Goal: Find contact information: Find contact information

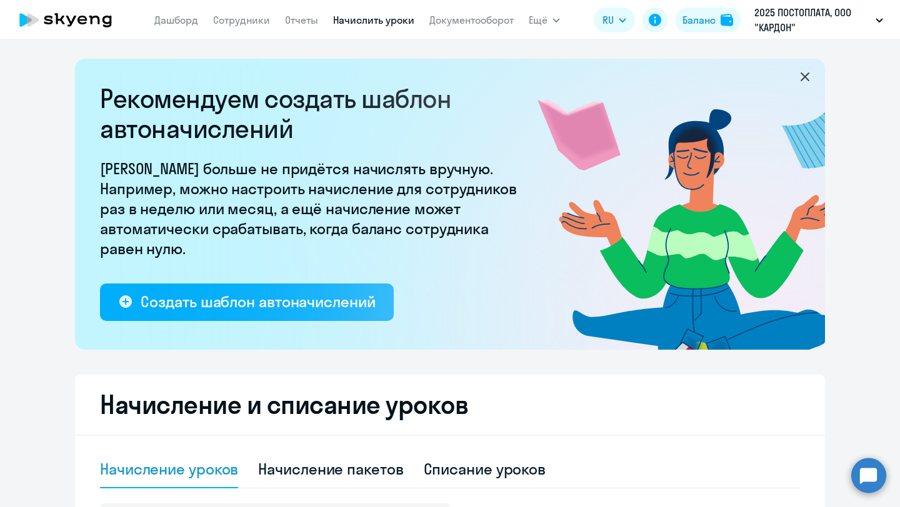
select select "10"
click at [235, 16] on link "Сотрудники" at bounding box center [241, 20] width 57 height 12
select select "30"
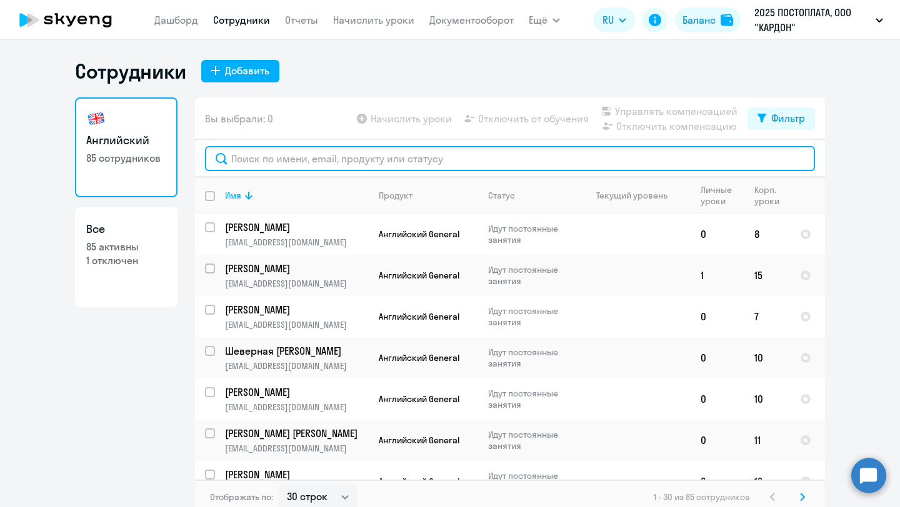
click at [341, 156] on input "text" at bounding box center [510, 158] width 610 height 25
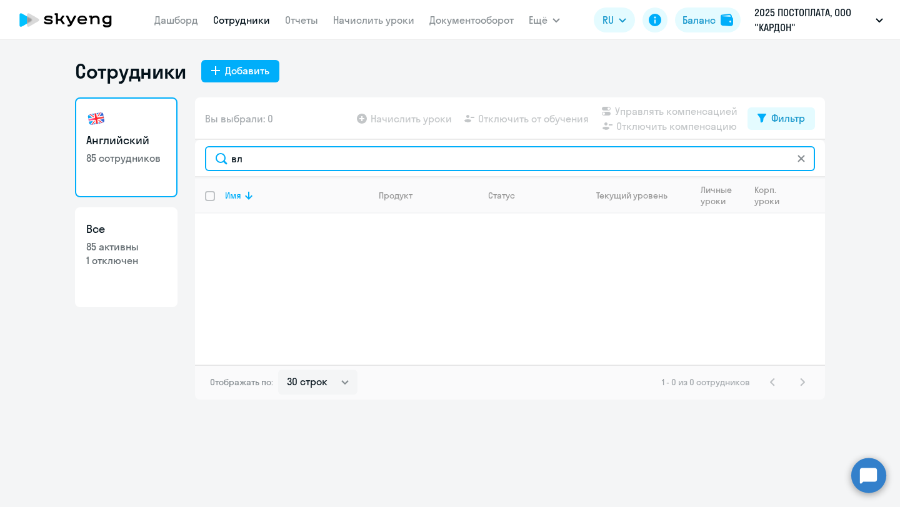
type input "в"
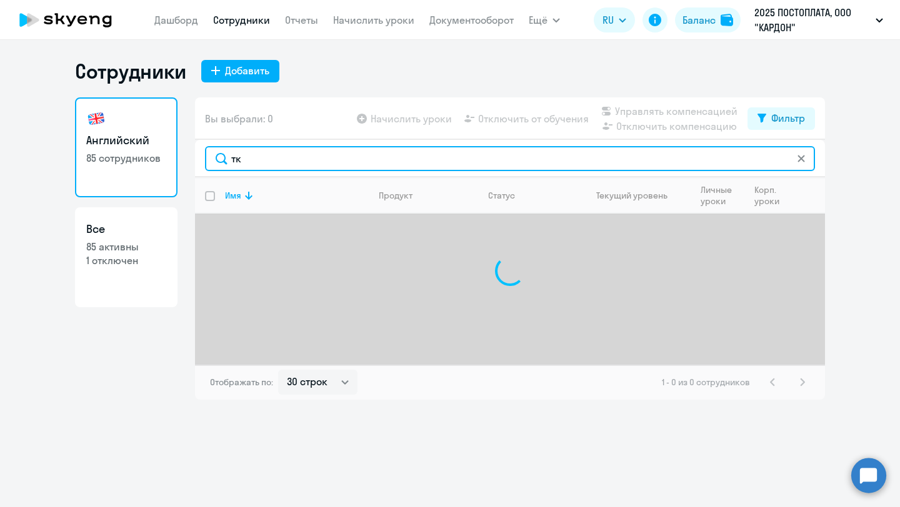
type input "т"
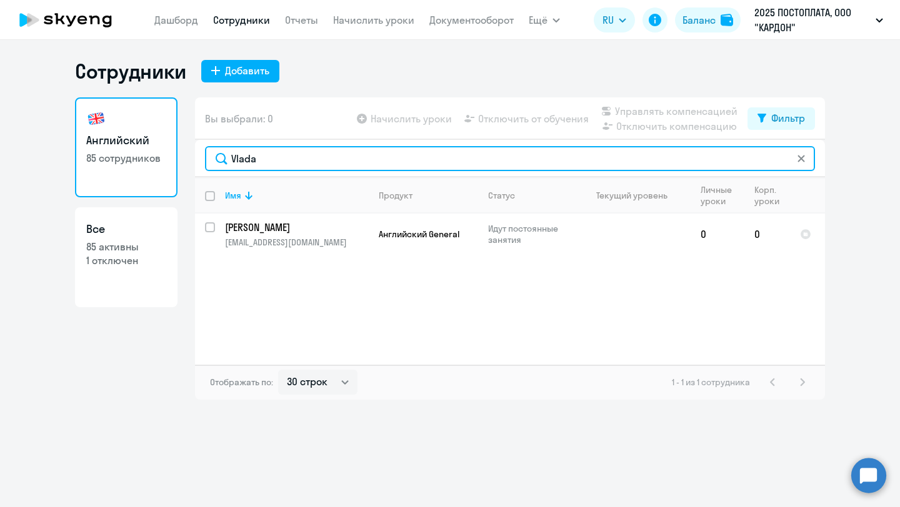
type input "Vlada"
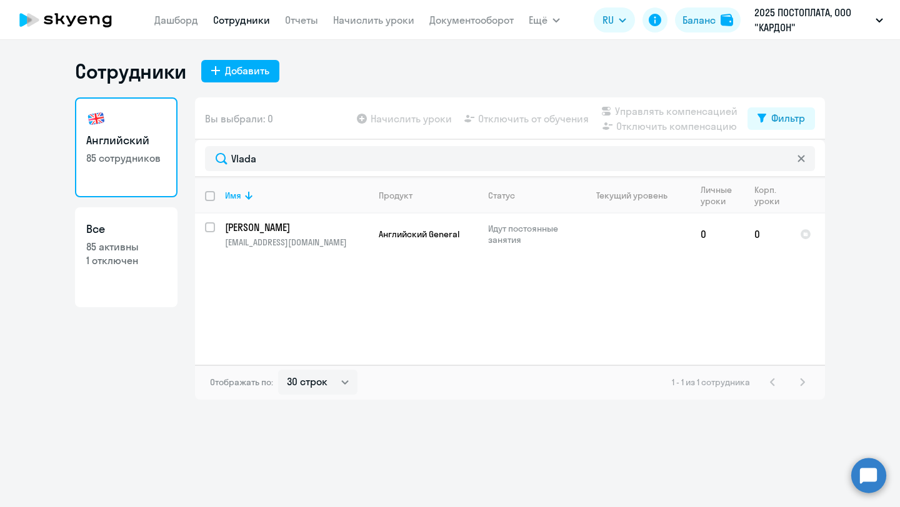
click at [129, 81] on h1 "Сотрудники" at bounding box center [130, 71] width 111 height 25
click at [183, 17] on link "Дашборд" at bounding box center [176, 20] width 44 height 12
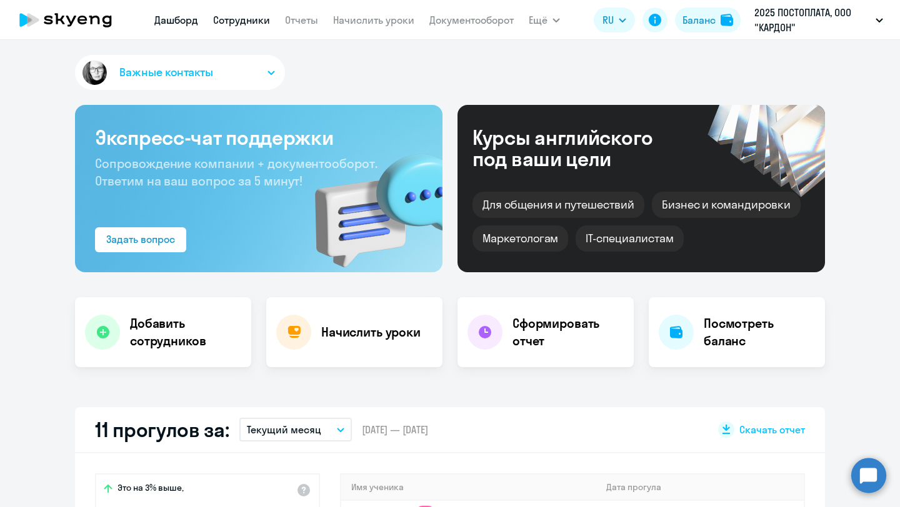
click at [219, 18] on link "Сотрудники" at bounding box center [241, 20] width 57 height 12
select select "30"
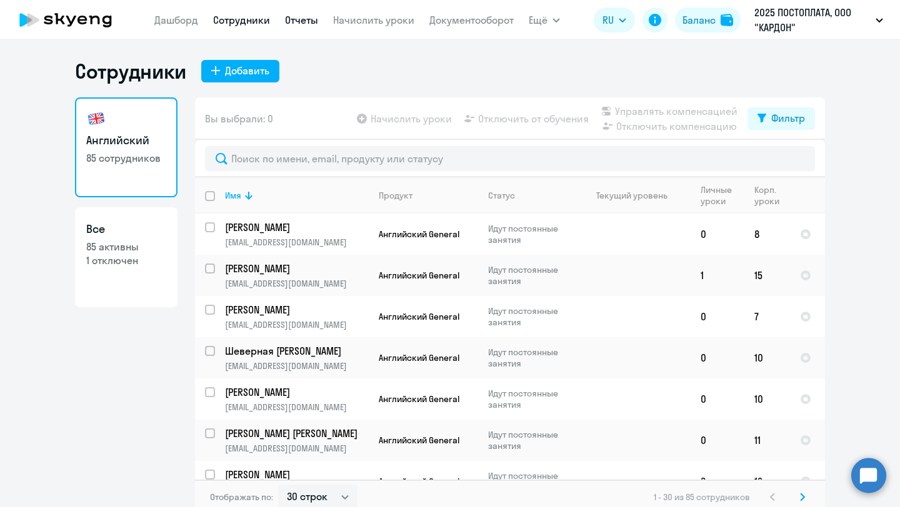
click at [292, 22] on link "Отчеты" at bounding box center [301, 20] width 33 height 12
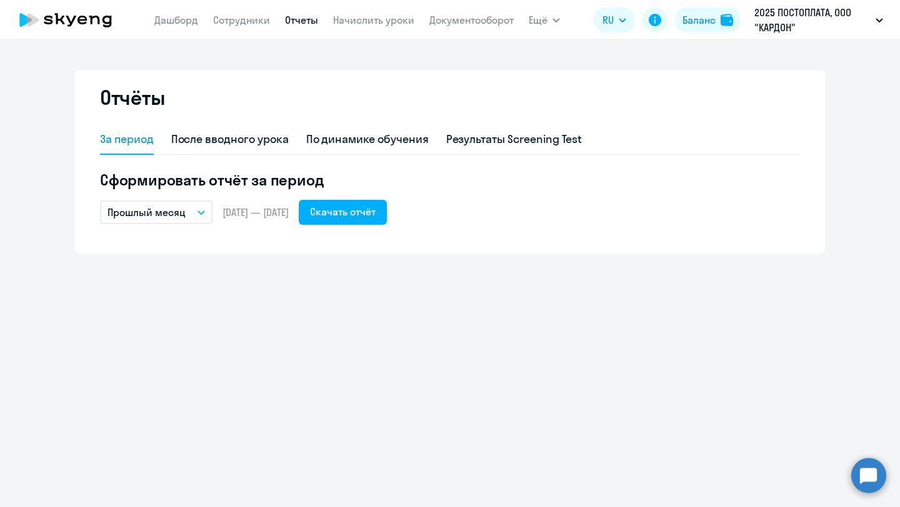
click at [194, 217] on button "Прошлый месяц" at bounding box center [156, 213] width 112 height 24
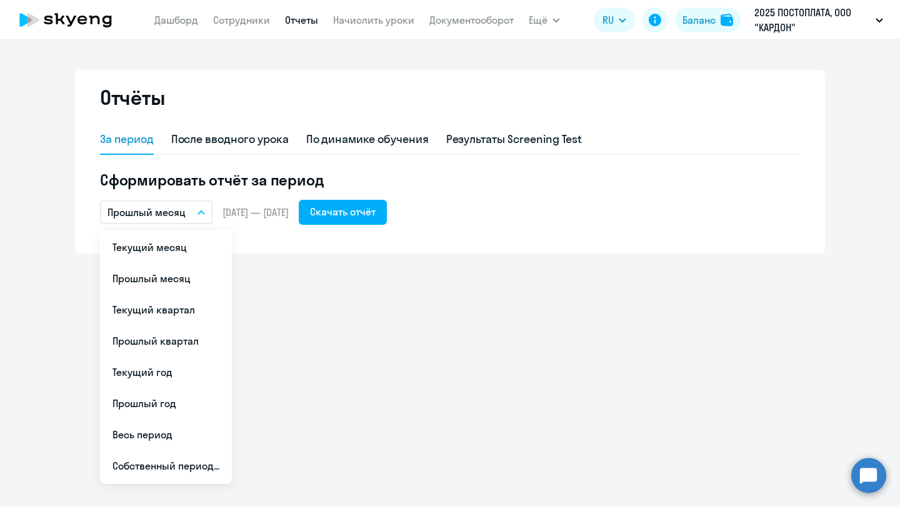
click at [287, 331] on div "Отчёты За период После вводного урока По динамике обучения Результаты Screening…" at bounding box center [450, 273] width 900 height 467
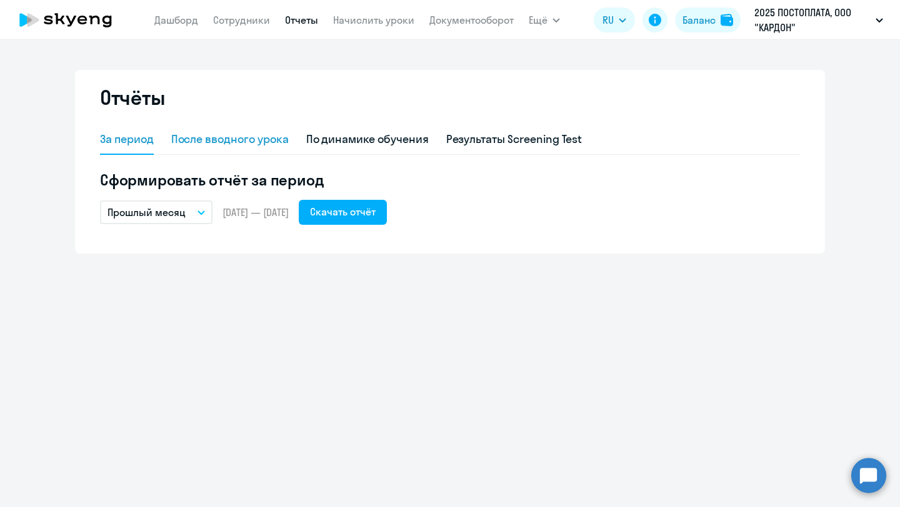
click at [242, 149] on div "После вводного урока" at bounding box center [229, 140] width 117 height 30
select select "10"
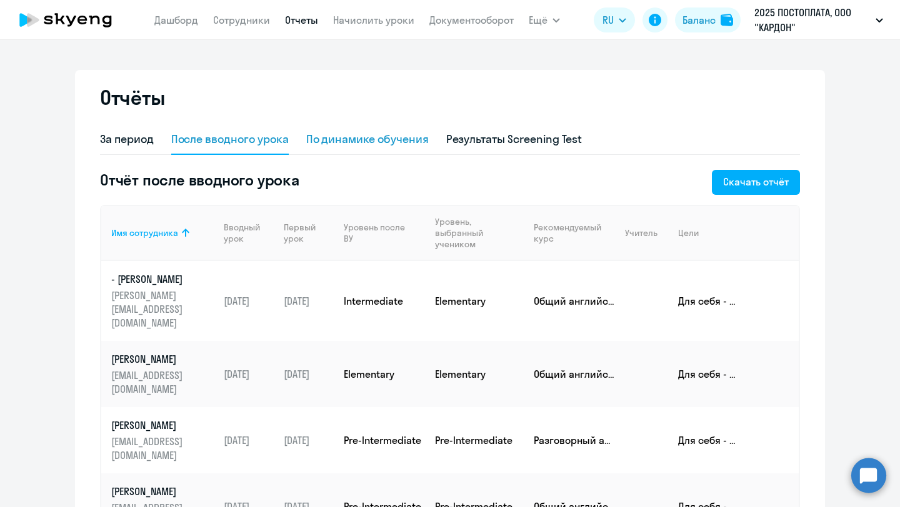
click at [357, 143] on div "По динамике обучения" at bounding box center [367, 139] width 122 height 16
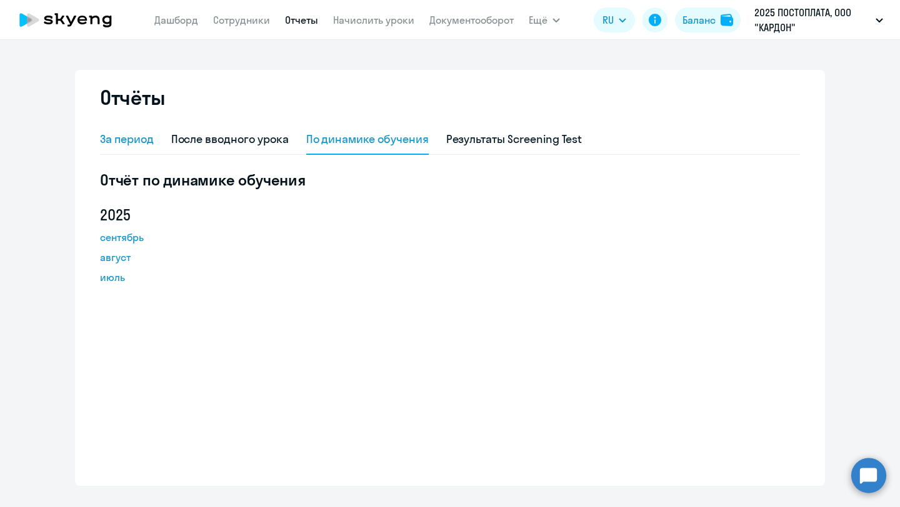
click at [149, 139] on div "За период" at bounding box center [127, 139] width 54 height 16
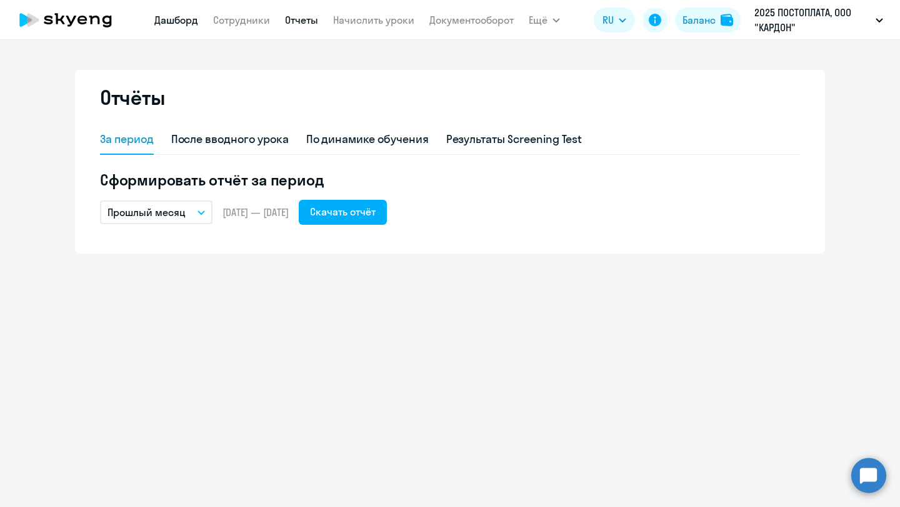
click at [176, 22] on link "Дашборд" at bounding box center [176, 20] width 44 height 12
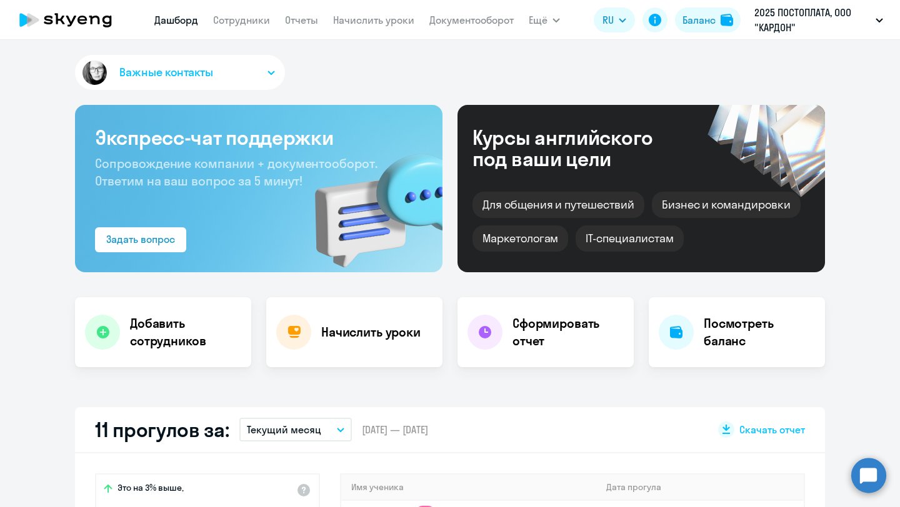
select select "30"
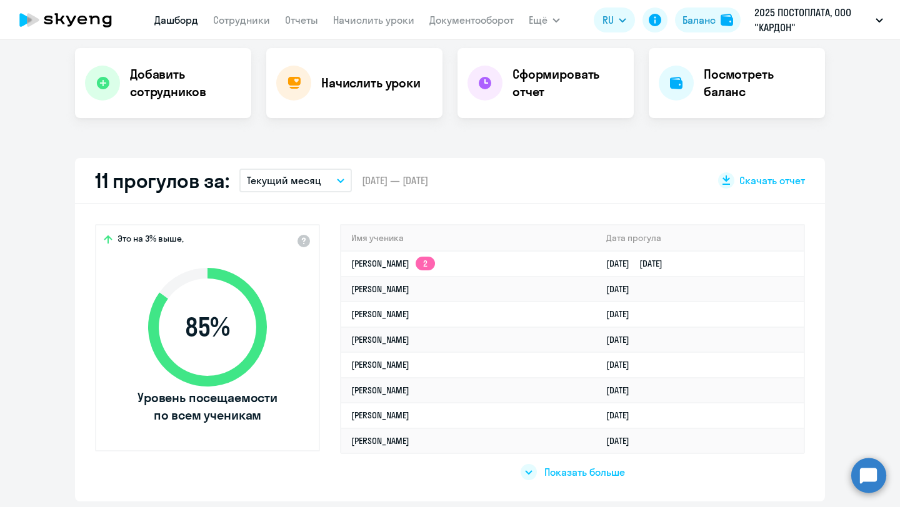
scroll to position [318, 0]
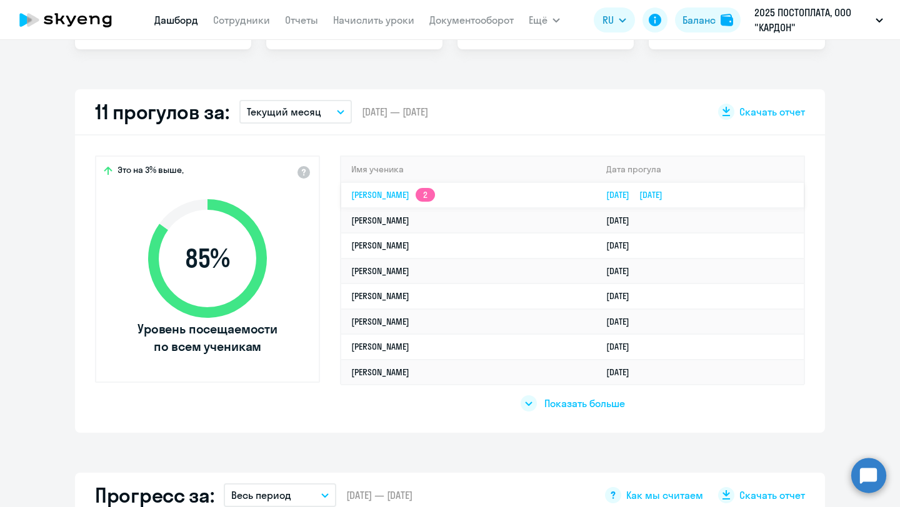
click at [435, 200] on link "[PERSON_NAME] 2" at bounding box center [393, 194] width 84 height 11
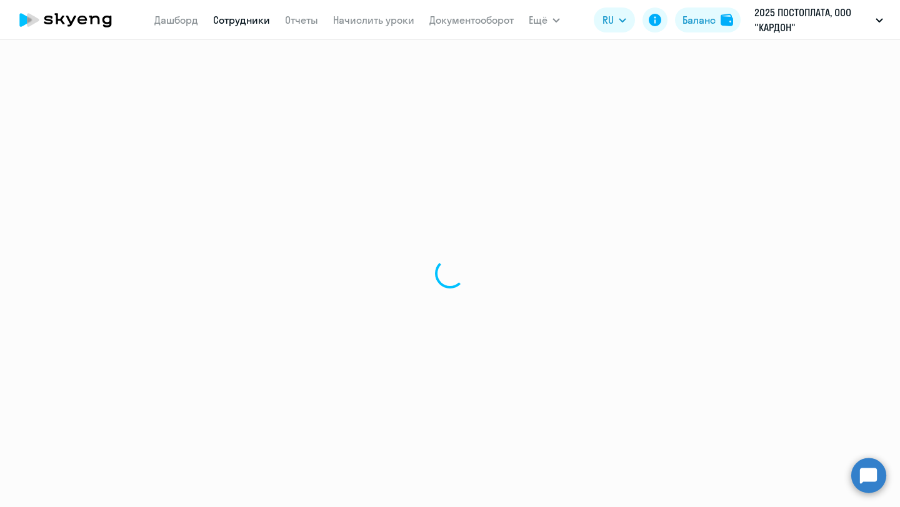
select select "english"
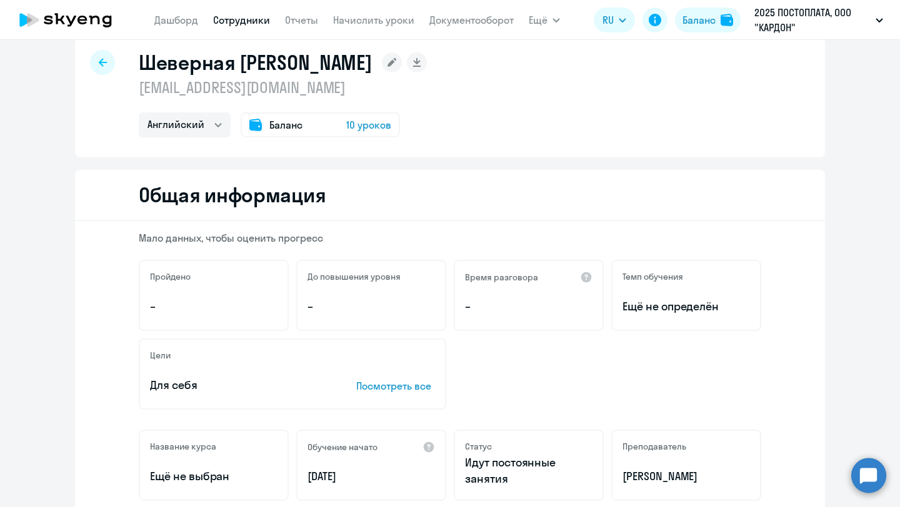
scroll to position [11, 0]
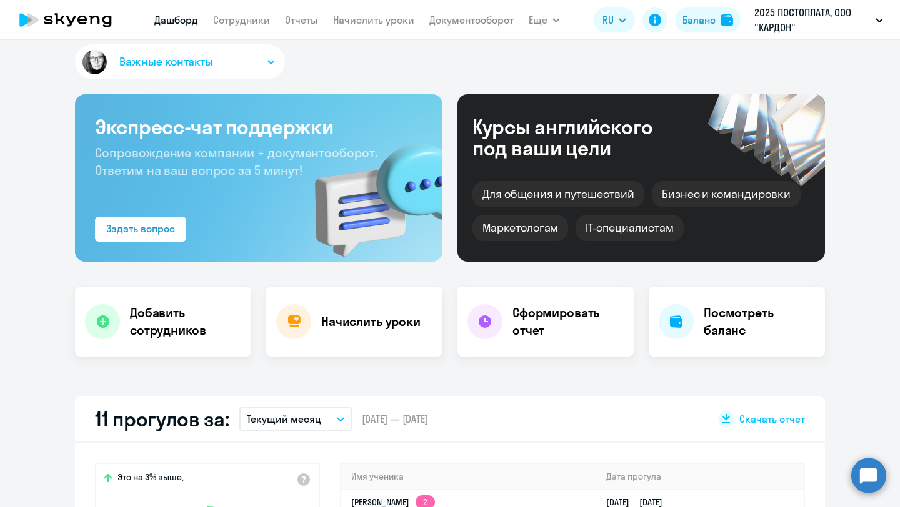
select select "30"
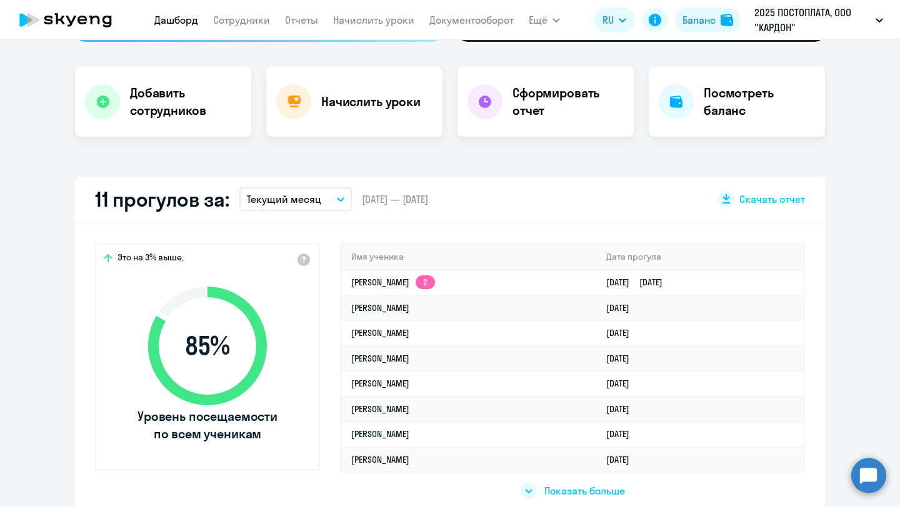
scroll to position [252, 0]
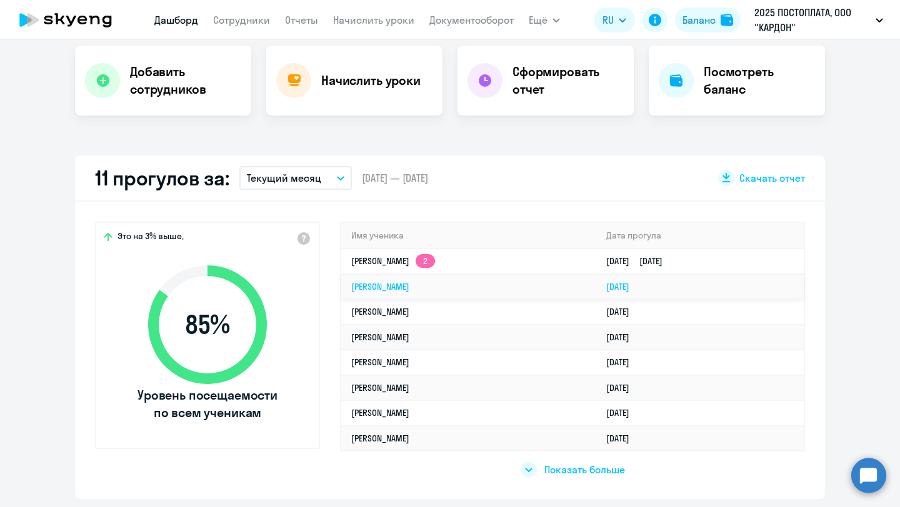
click at [545, 289] on td "[PERSON_NAME]" at bounding box center [468, 287] width 255 height 26
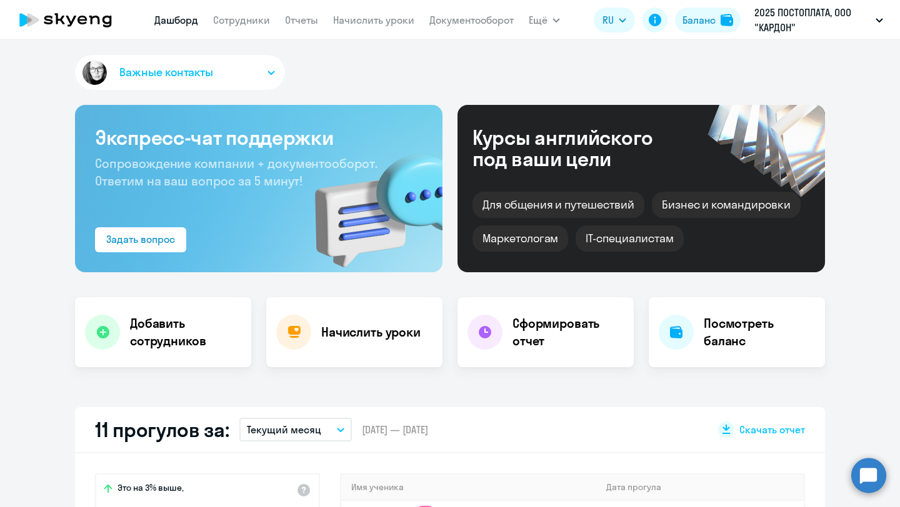
select select "english"
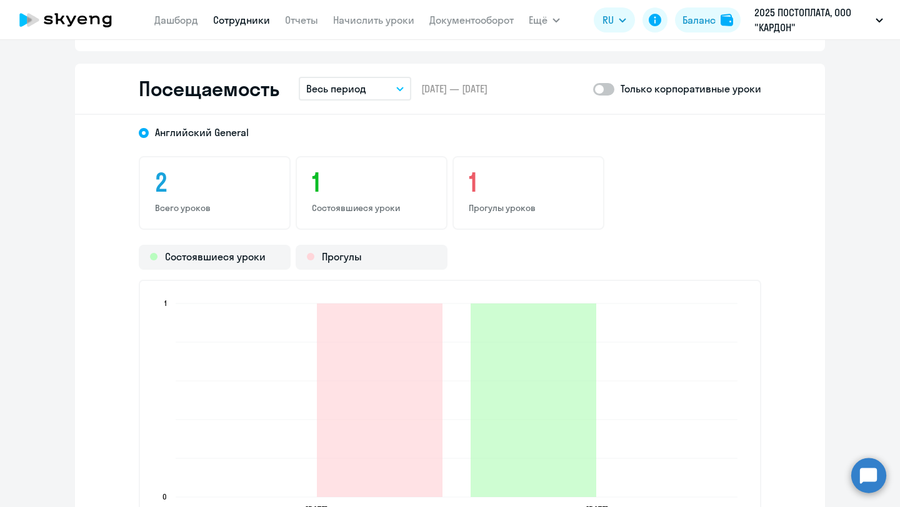
scroll to position [1247, 0]
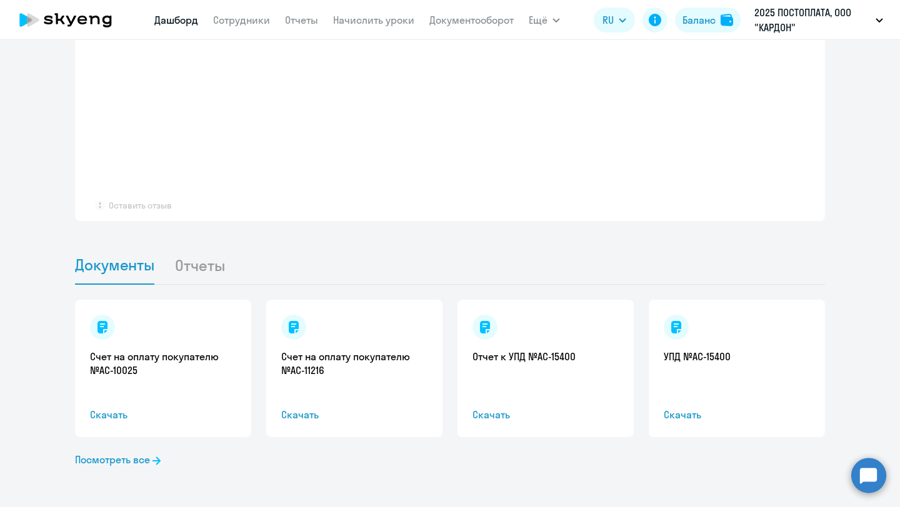
select select "30"
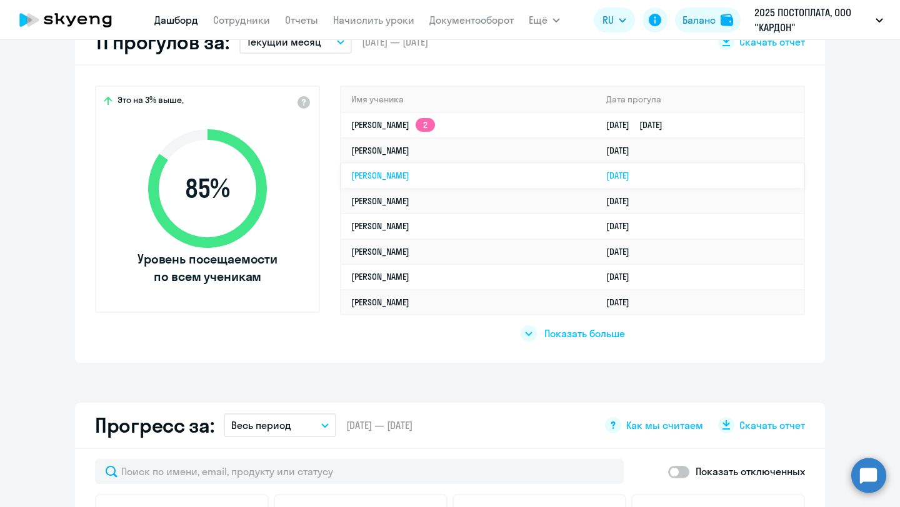
scroll to position [380, 0]
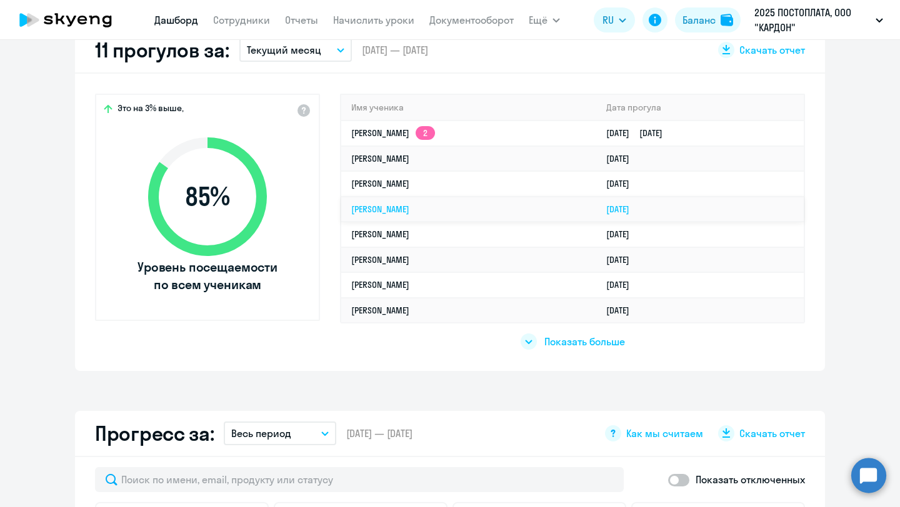
click at [522, 202] on td "[PERSON_NAME]" at bounding box center [468, 210] width 255 height 26
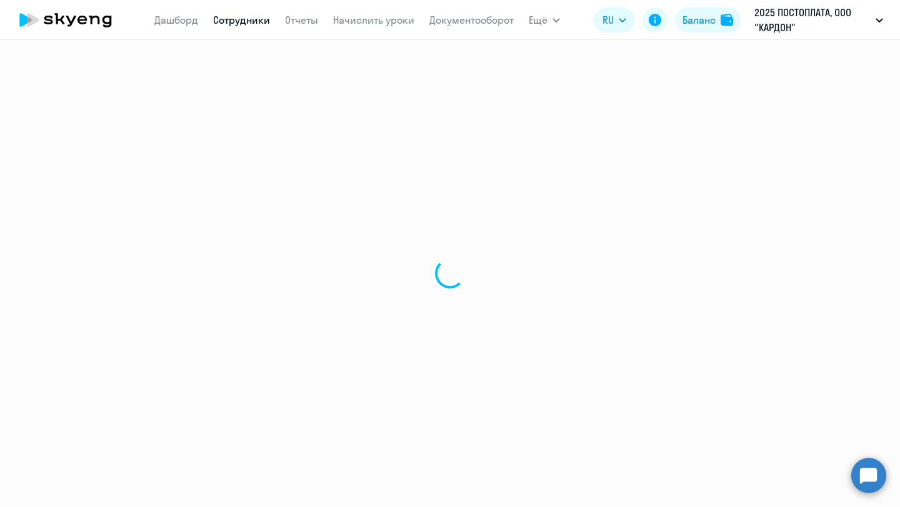
select select "english"
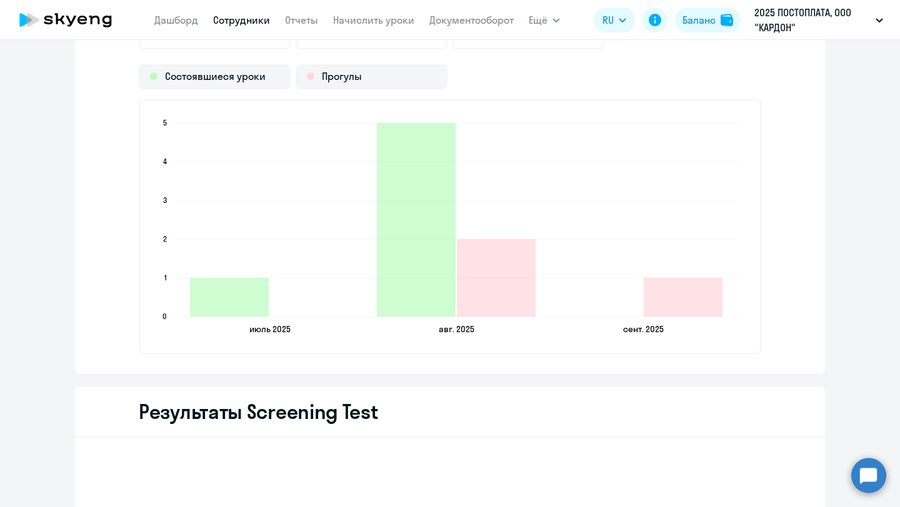
scroll to position [1584, 0]
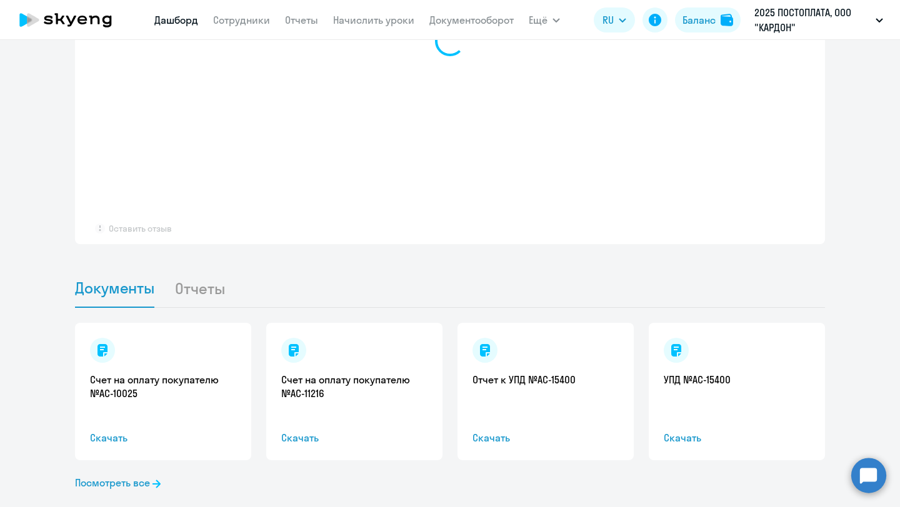
select select "30"
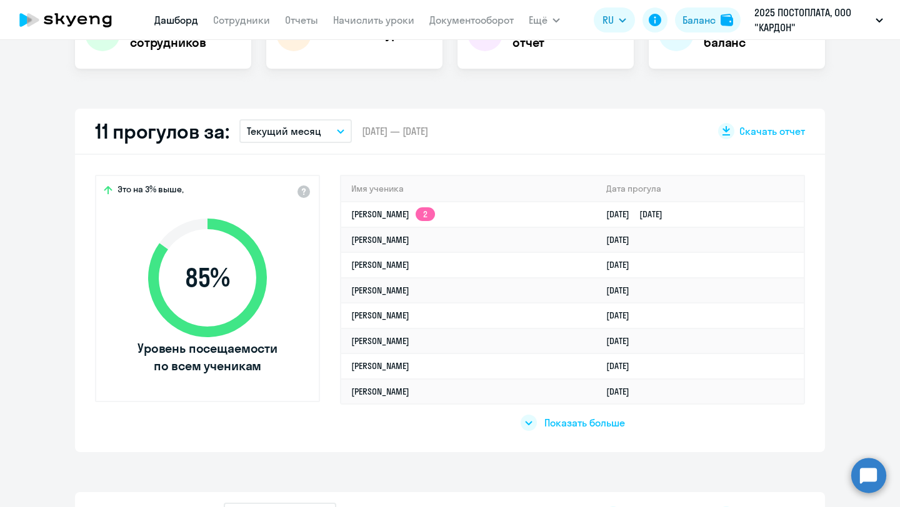
scroll to position [291, 0]
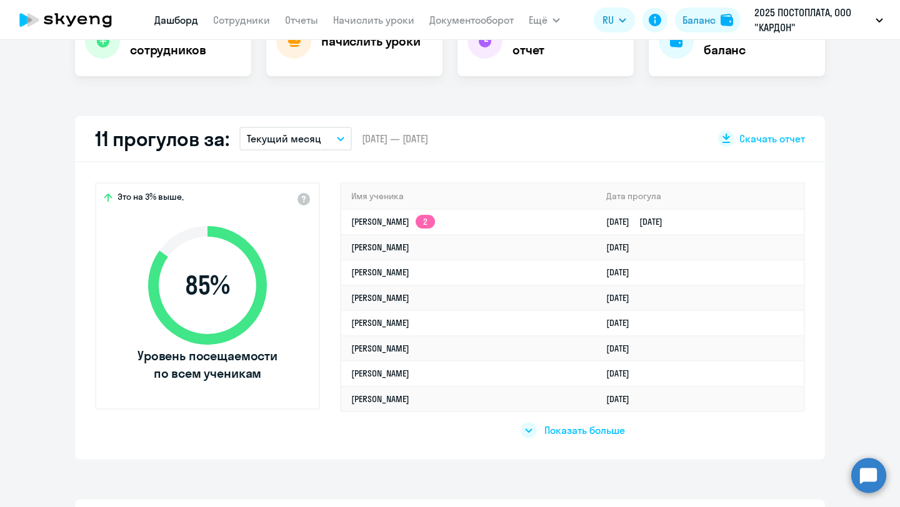
click at [549, 425] on span "Показать больше" at bounding box center [584, 431] width 81 height 14
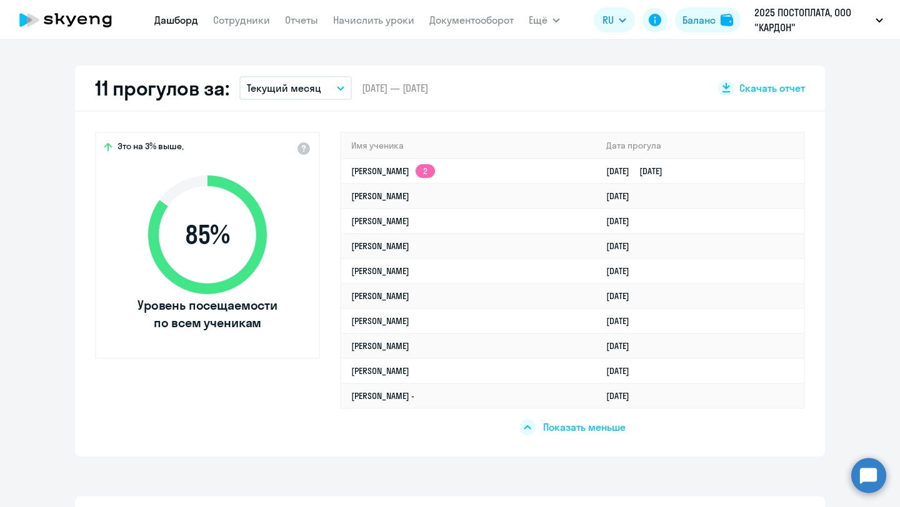
scroll to position [344, 0]
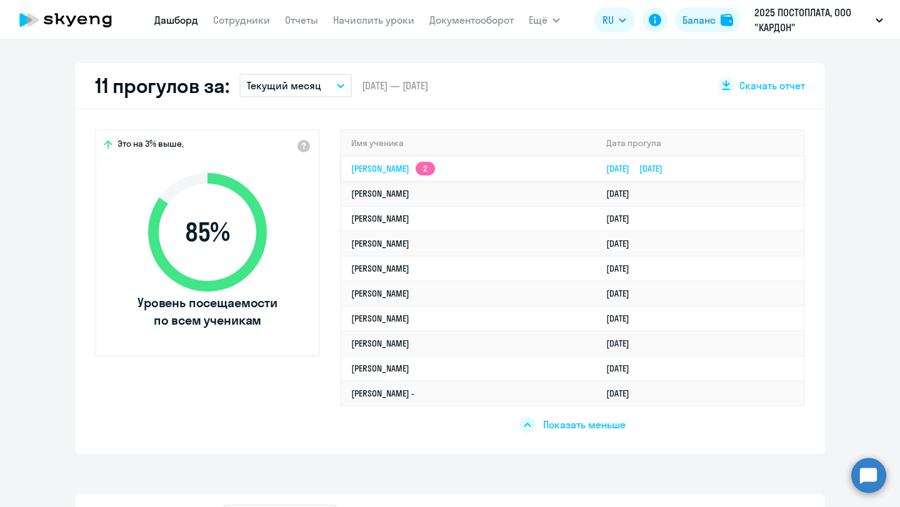
click at [530, 162] on td "[PERSON_NAME] 2" at bounding box center [468, 168] width 255 height 25
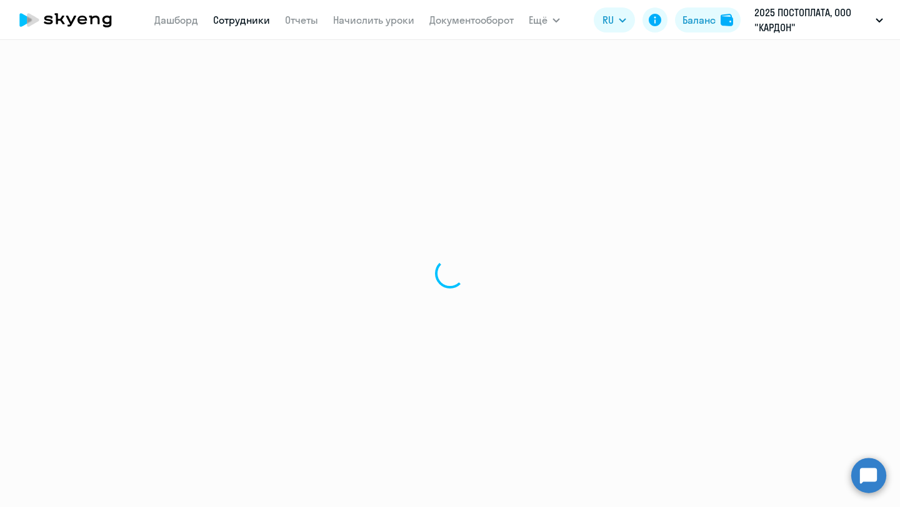
select select "english"
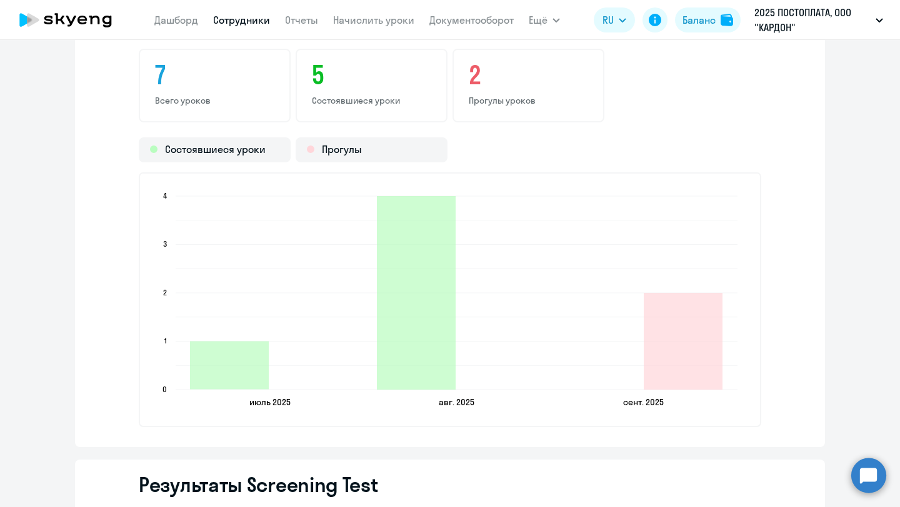
scroll to position [1529, 0]
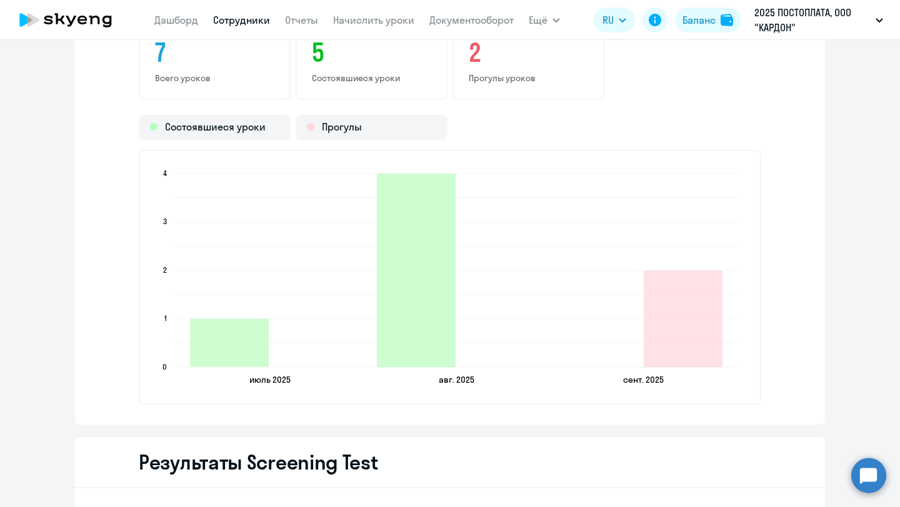
click at [569, 87] on div "2 Прогулы уроков" at bounding box center [528, 63] width 152 height 74
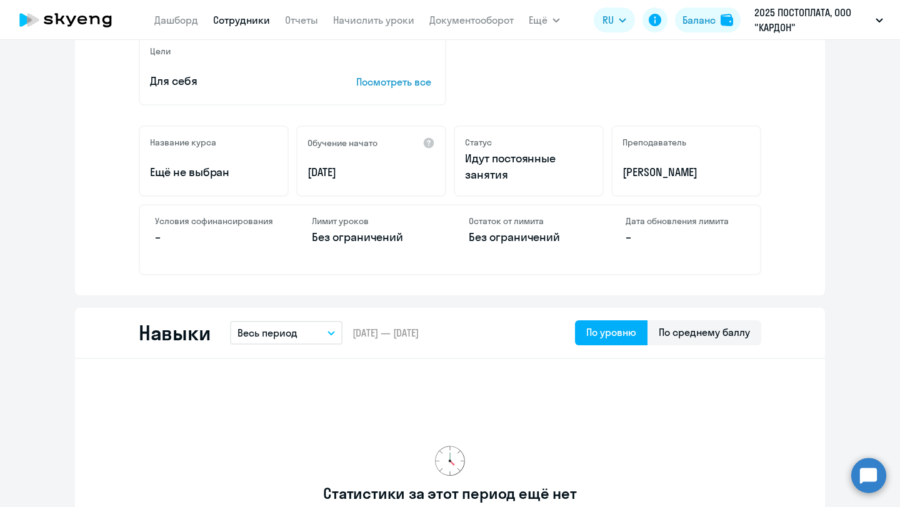
scroll to position [0, 0]
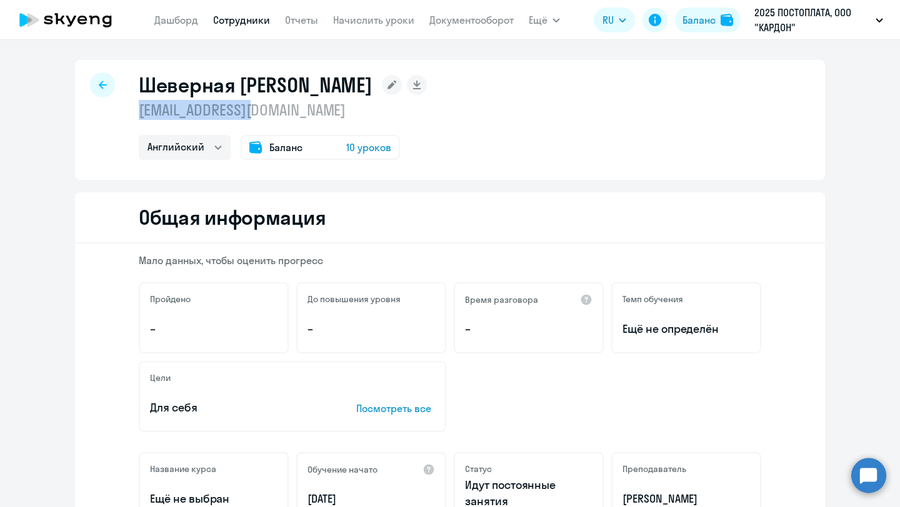
drag, startPoint x: 264, startPoint y: 115, endPoint x: 141, endPoint y: 106, distance: 123.4
click at [141, 106] on p "[EMAIL_ADDRESS][DOMAIN_NAME]" at bounding box center [283, 110] width 288 height 20
copy p "[EMAIL_ADDRESS][DOMAIN_NAME]"
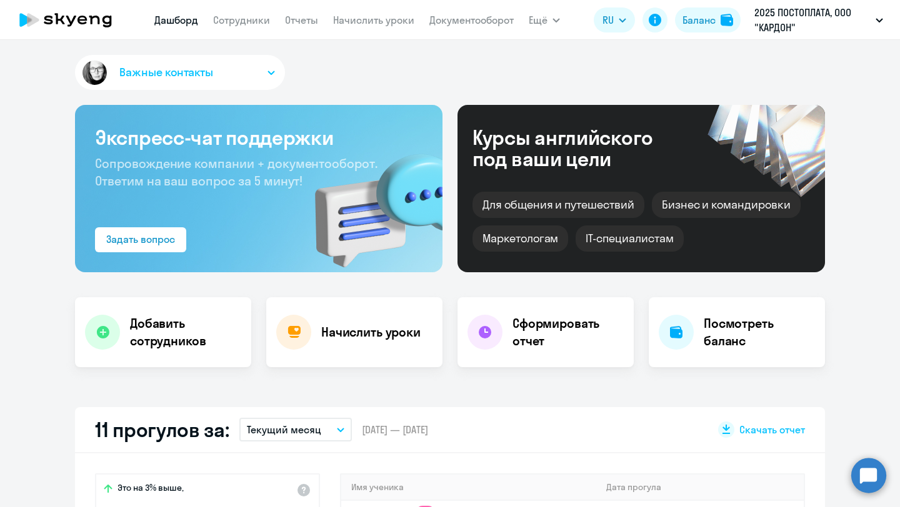
select select "30"
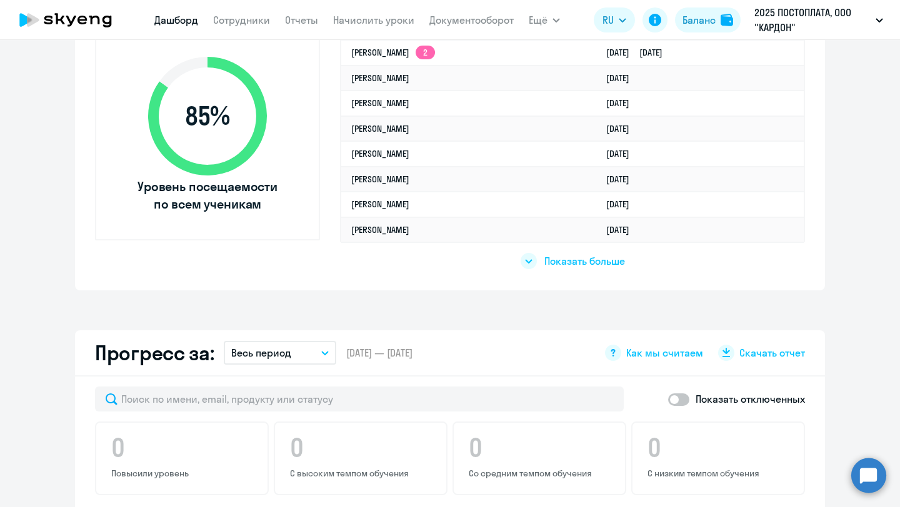
scroll to position [451, 0]
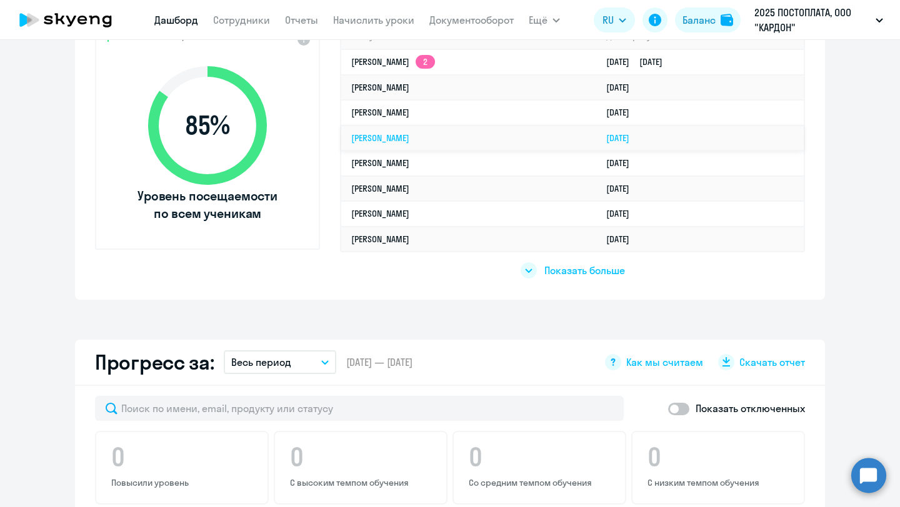
click at [409, 134] on link "[PERSON_NAME]" at bounding box center [380, 137] width 58 height 11
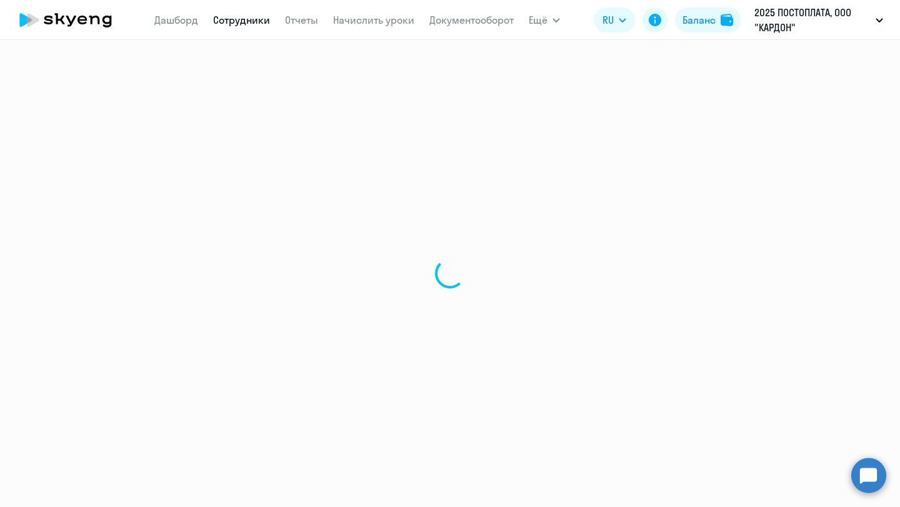
select select "english"
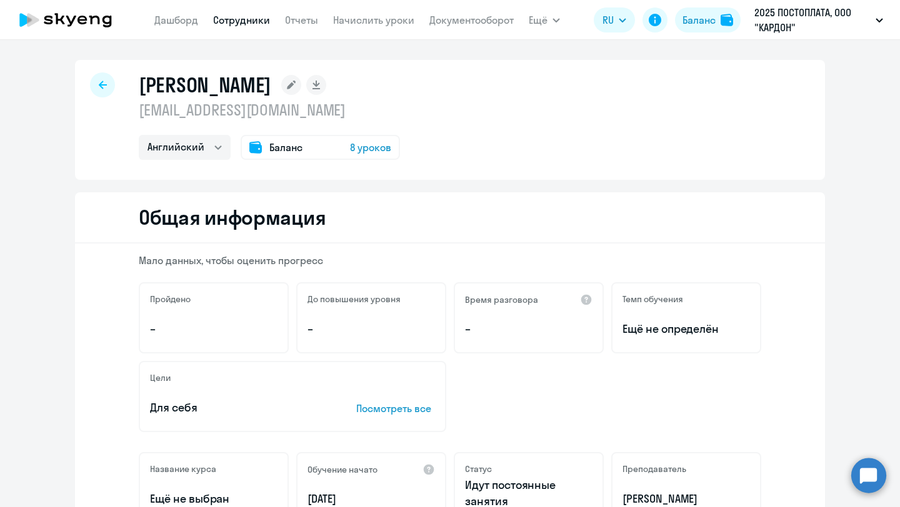
scroll to position [30, 0]
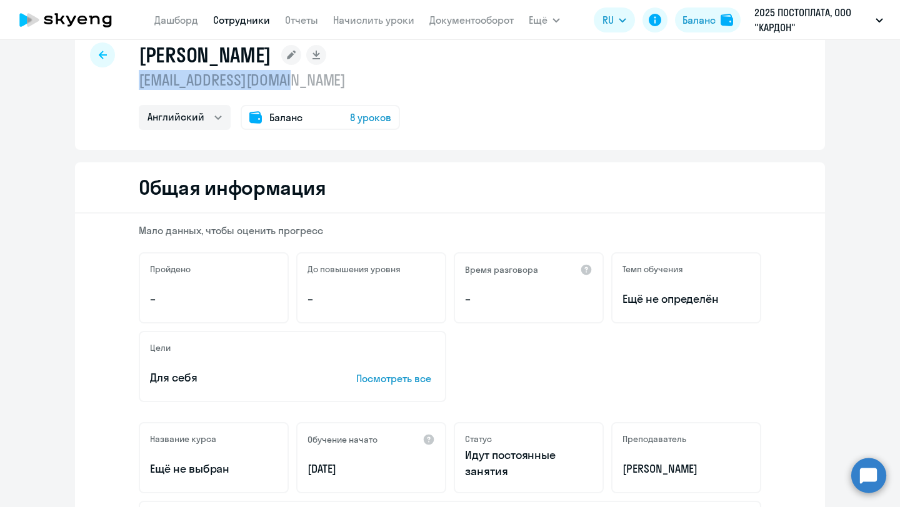
drag, startPoint x: 303, startPoint y: 84, endPoint x: 121, endPoint y: 84, distance: 182.4
click at [121, 84] on div "[PERSON_NAME] [EMAIL_ADDRESS][DOMAIN_NAME] Английский Баланс 8 уроков" at bounding box center [450, 90] width 750 height 120
copy p "[EMAIL_ADDRESS][DOMAIN_NAME]"
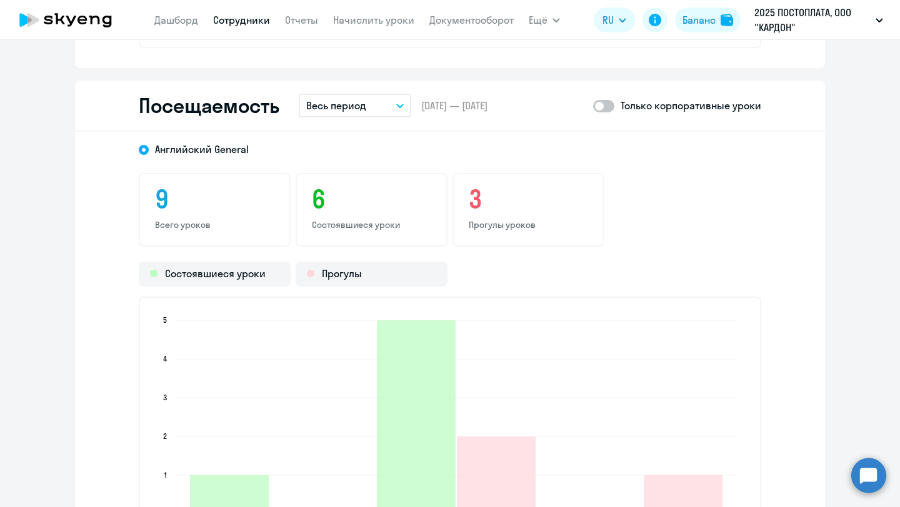
scroll to position [1396, 0]
